Goal: Task Accomplishment & Management: Manage account settings

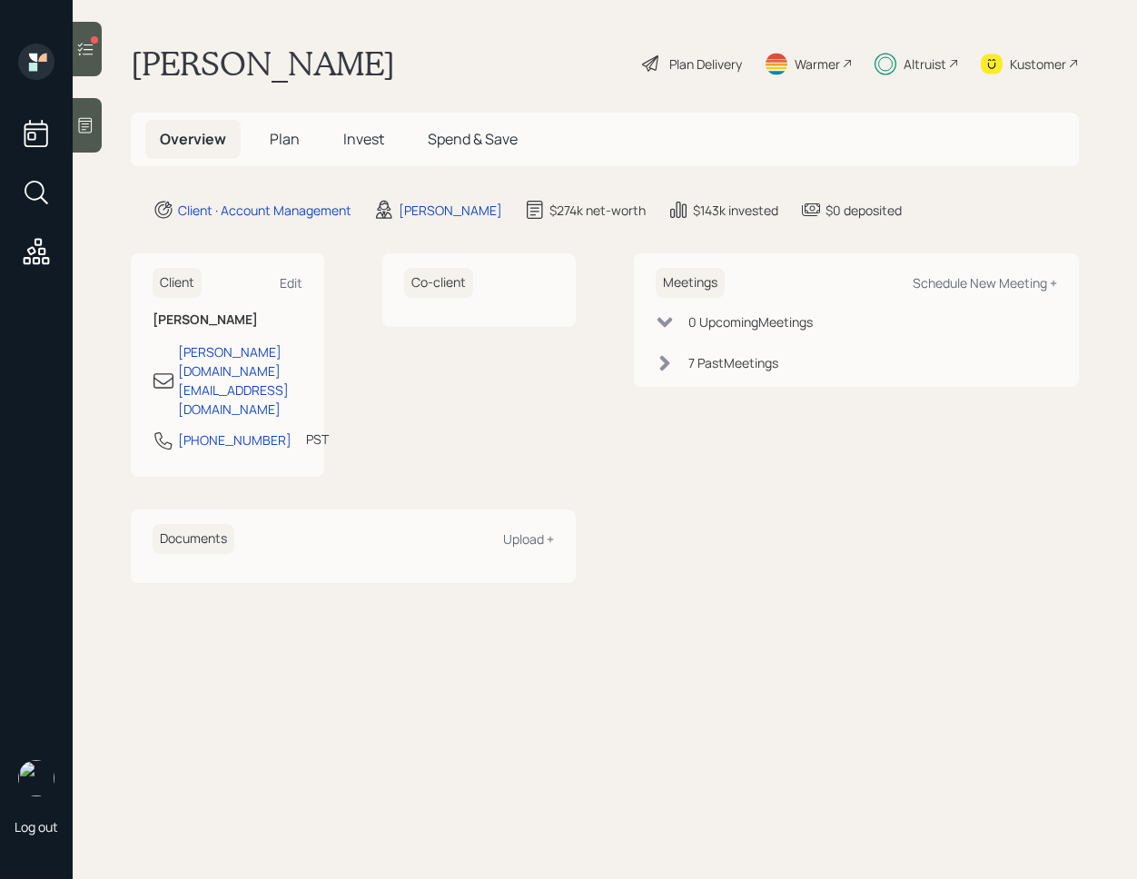
click at [360, 147] on span "Invest" at bounding box center [363, 139] width 41 height 20
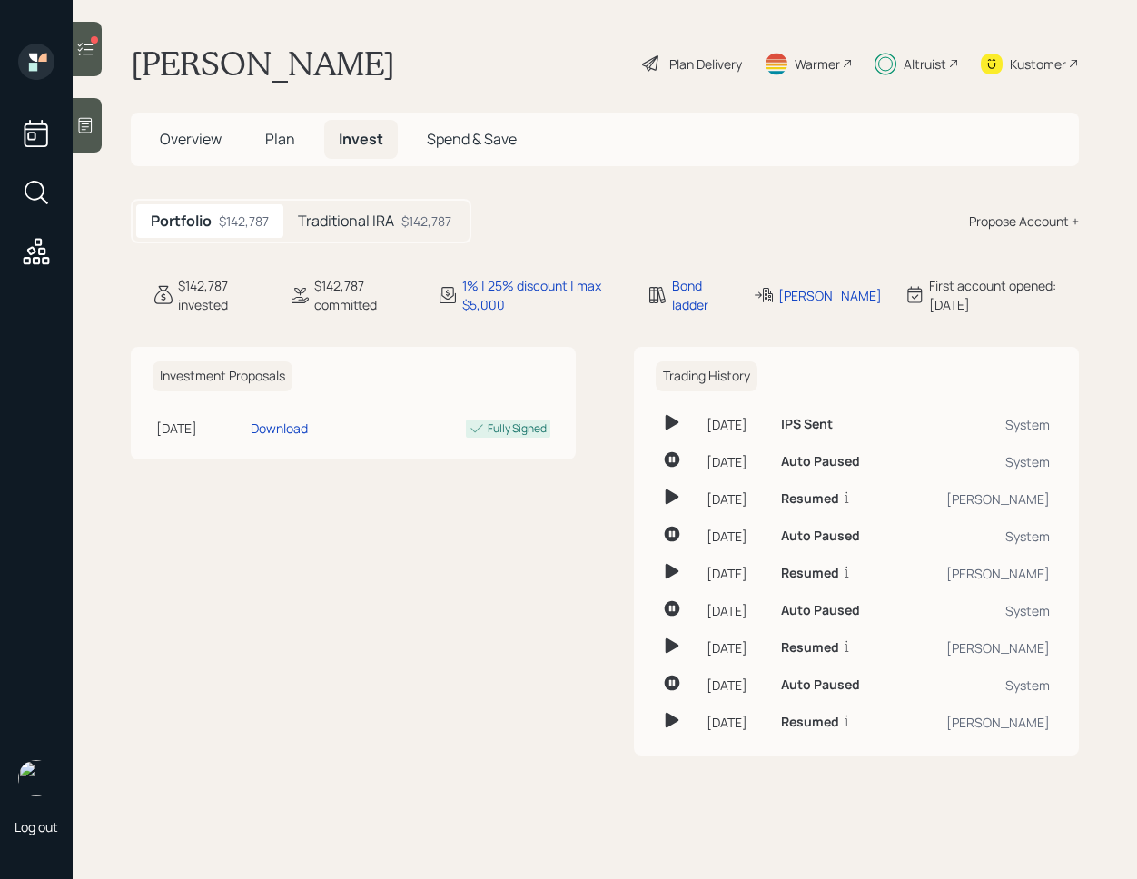
click at [393, 229] on h5 "Traditional IRA" at bounding box center [346, 221] width 96 height 17
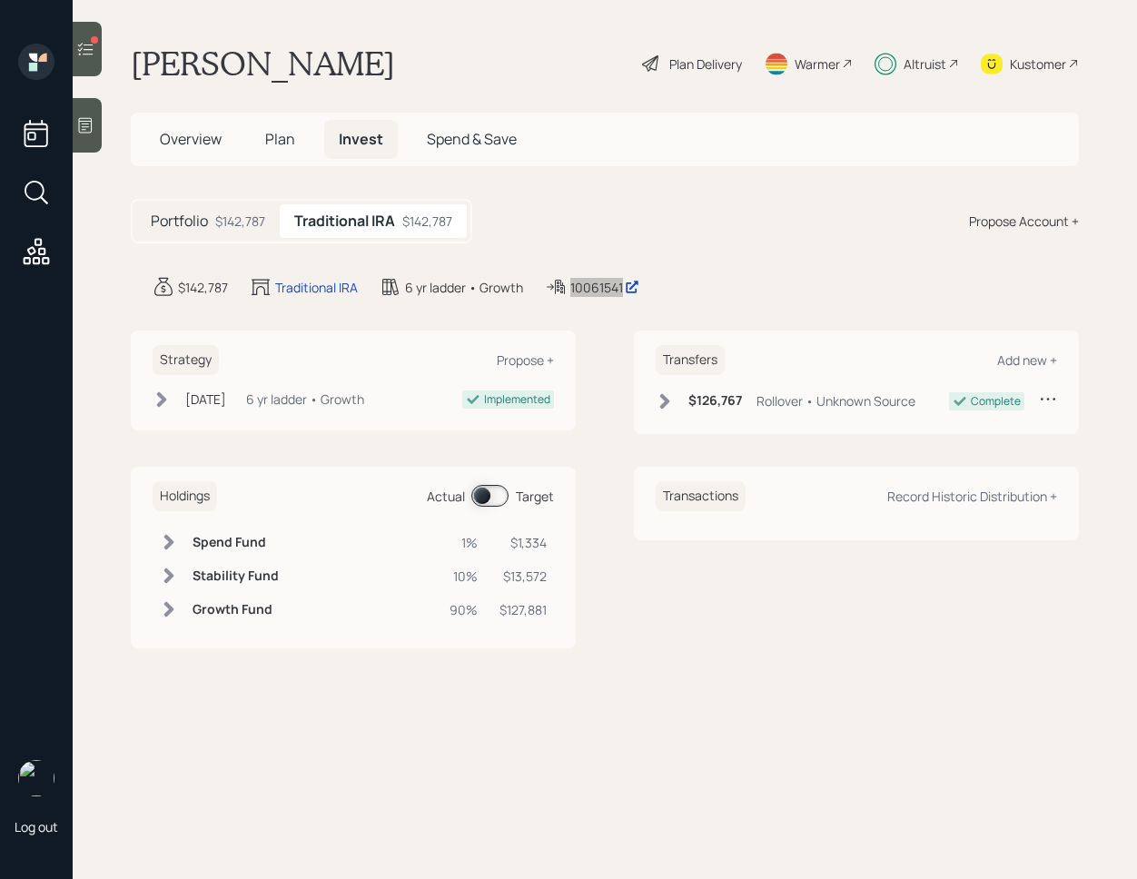
drag, startPoint x: 581, startPoint y: 283, endPoint x: 489, endPoint y: 9, distance: 289.6
click at [0, 0] on div "Log out [PERSON_NAME] Plan Delivery Warmer Altruist Kustomer Overview Plan Inve…" at bounding box center [568, 439] width 1137 height 879
